Goal: Task Accomplishment & Management: Manage account settings

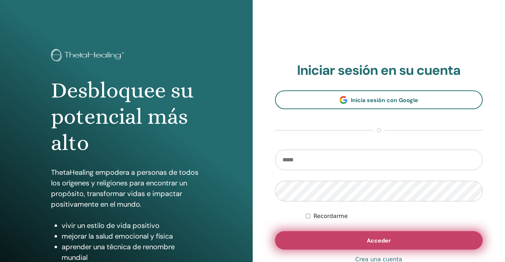
type input "**********"
click at [362, 239] on button "Acceder" at bounding box center [379, 240] width 208 height 18
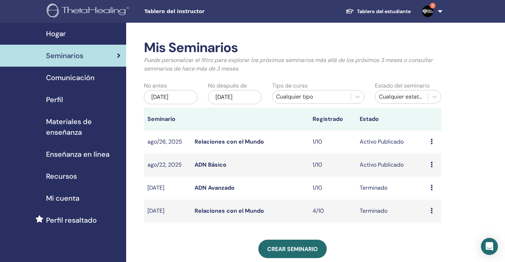
click at [433, 166] on div "Avance Editar asistentes Cancelar" at bounding box center [433, 164] width 7 height 9
click at [438, 193] on link "asistentes" at bounding box center [430, 192] width 27 height 7
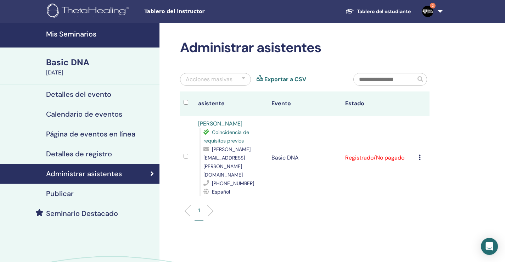
click at [418, 150] on td "Cancelar registro No autocertificar Marcar como pagado Marcar como no pagado Ma…" at bounding box center [422, 158] width 15 height 84
click at [420, 154] on icon at bounding box center [419, 157] width 2 height 6
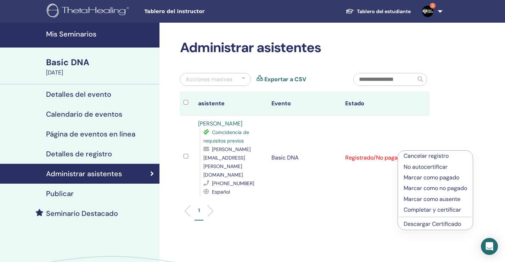
click at [445, 180] on p "Marcar como pagado" at bounding box center [435, 177] width 63 height 9
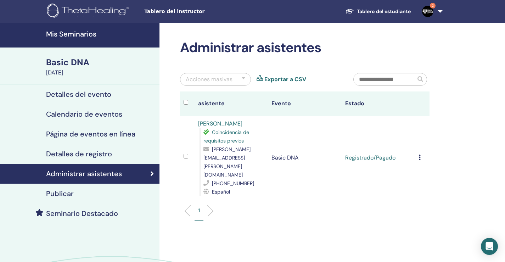
click at [421, 153] on div "Cancelar registro No autocertificar Marcar como pagado Marcar como no pagado Ma…" at bounding box center [421, 157] width 7 height 9
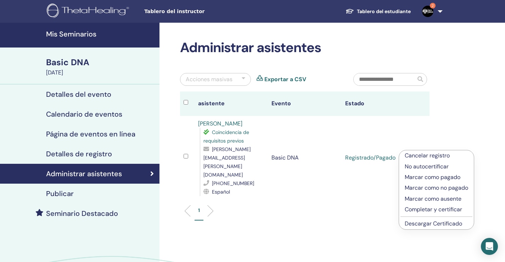
click at [440, 210] on p "Completar y certificar" at bounding box center [436, 209] width 63 height 9
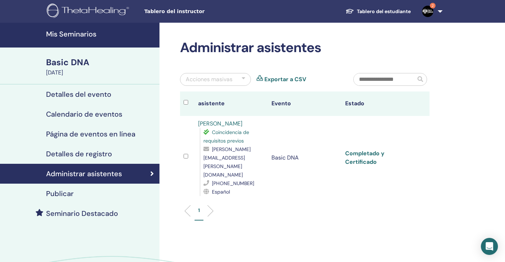
click at [368, 150] on link "Completado y Certificado" at bounding box center [364, 158] width 39 height 16
